Goal: Find specific page/section: Find specific page/section

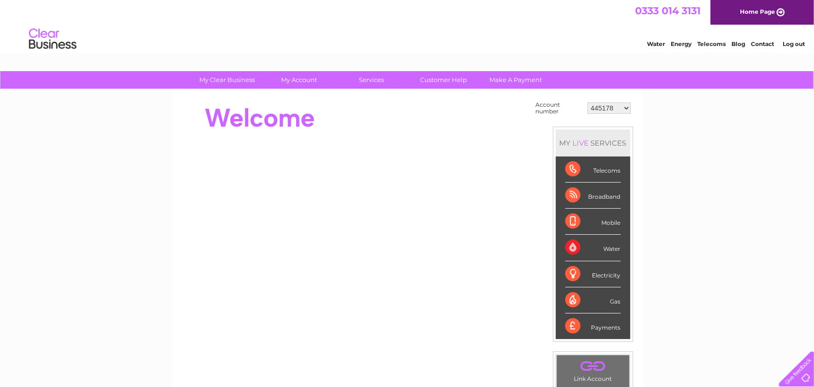
click at [589, 246] on div "Water" at bounding box center [594, 248] width 56 height 26
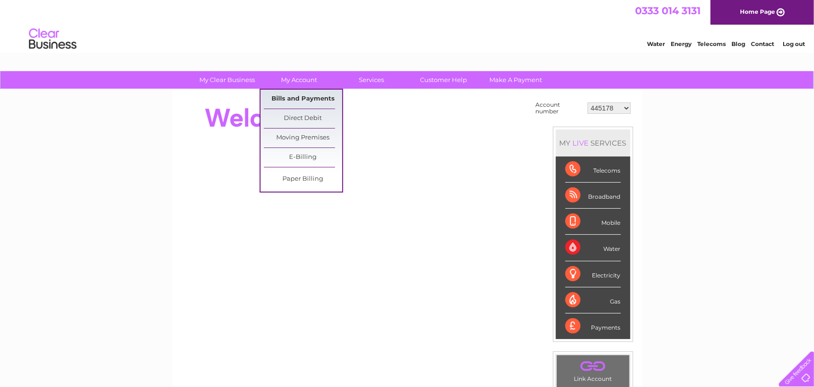
click at [306, 96] on link "Bills and Payments" at bounding box center [303, 99] width 78 height 19
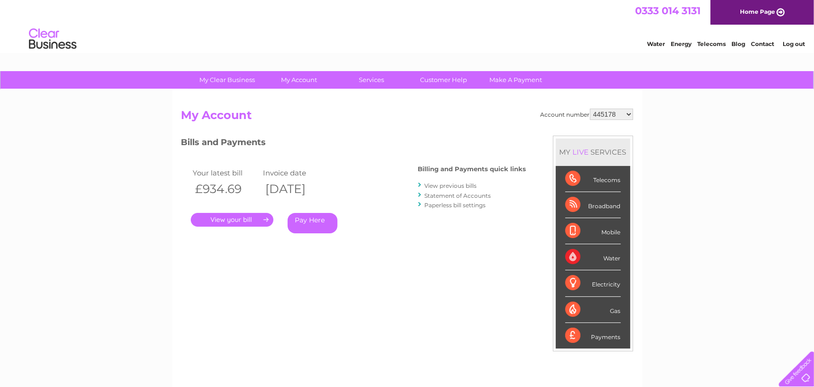
click at [604, 116] on select "445178 1137402 1137540 30264257 30271366 30285458" at bounding box center [611, 114] width 43 height 11
select select "1137402"
click at [591, 109] on select "445178 1137402 1137540 30264257 30271366 30285458" at bounding box center [611, 114] width 43 height 11
